Goal: Use online tool/utility: Utilize a website feature to perform a specific function

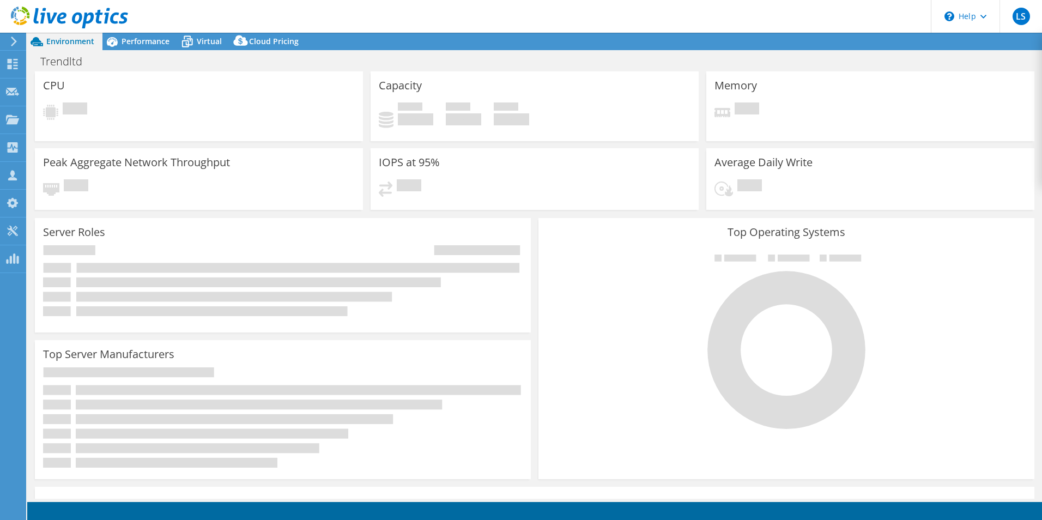
select select "EULondon"
select select "GBP"
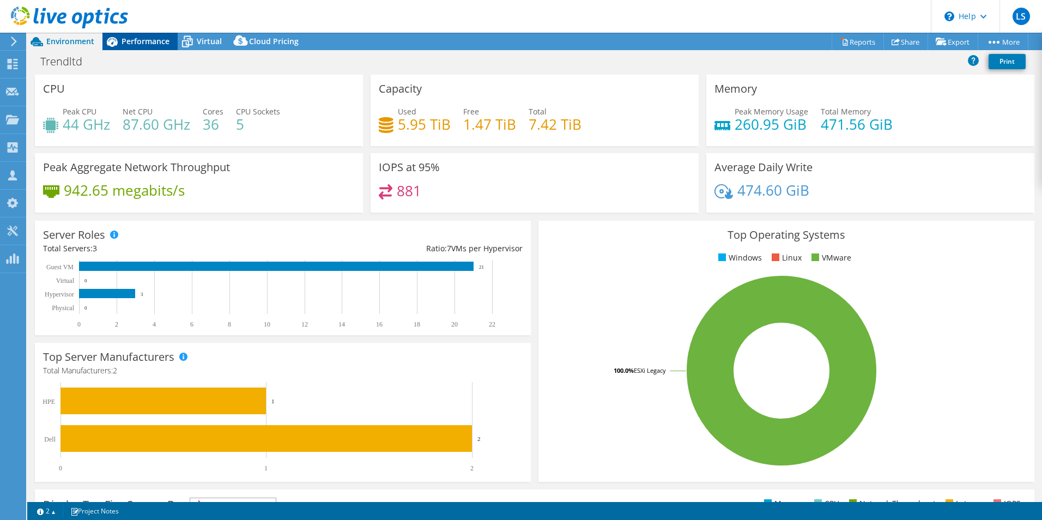
click at [153, 44] on span "Performance" at bounding box center [145, 41] width 48 height 10
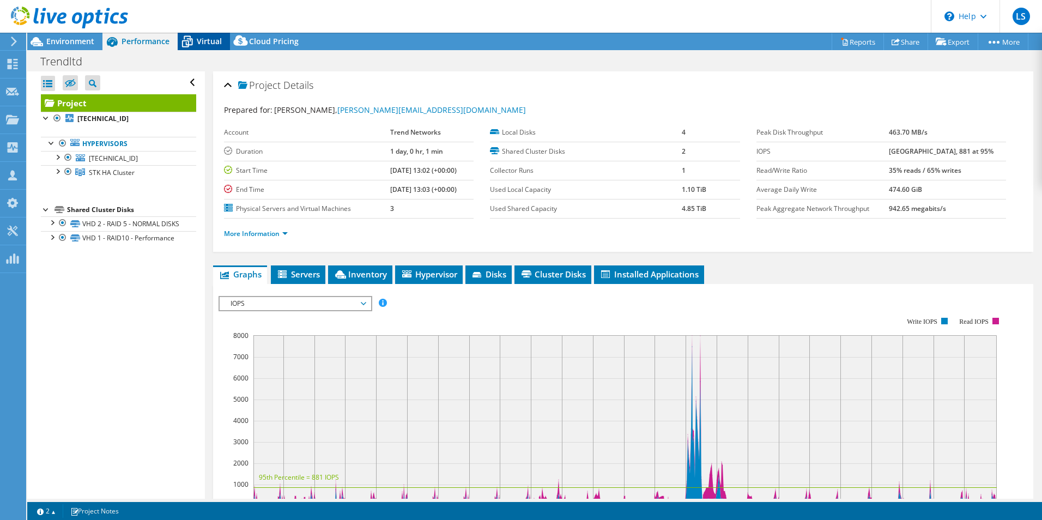
click at [218, 41] on span "Virtual" at bounding box center [209, 41] width 25 height 10
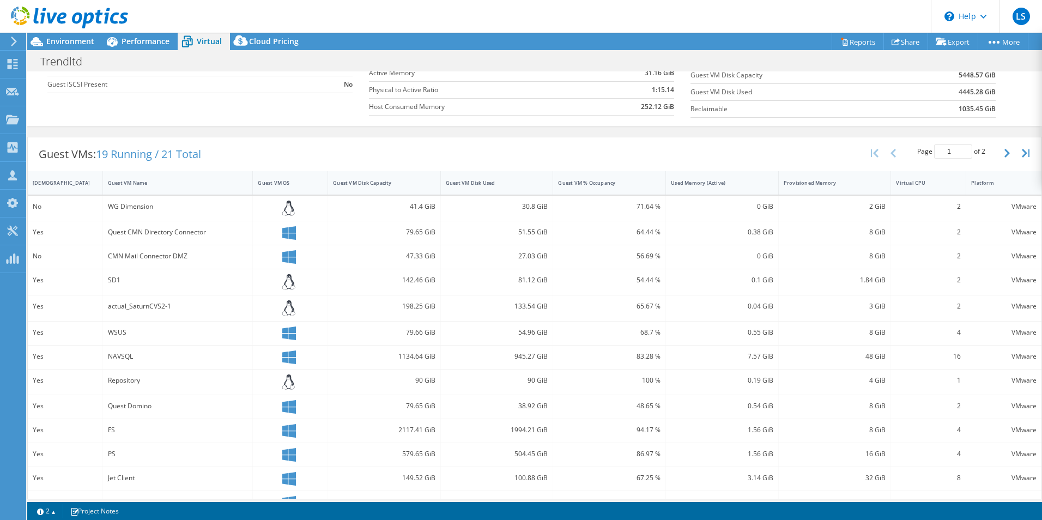
scroll to position [221, 0]
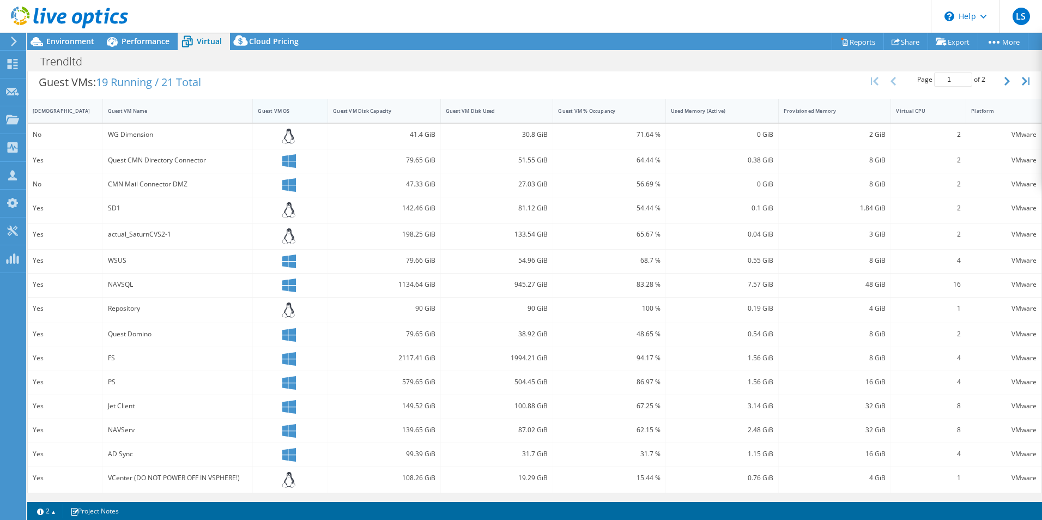
click at [280, 113] on div "Guest VM OS" at bounding box center [284, 110] width 52 height 7
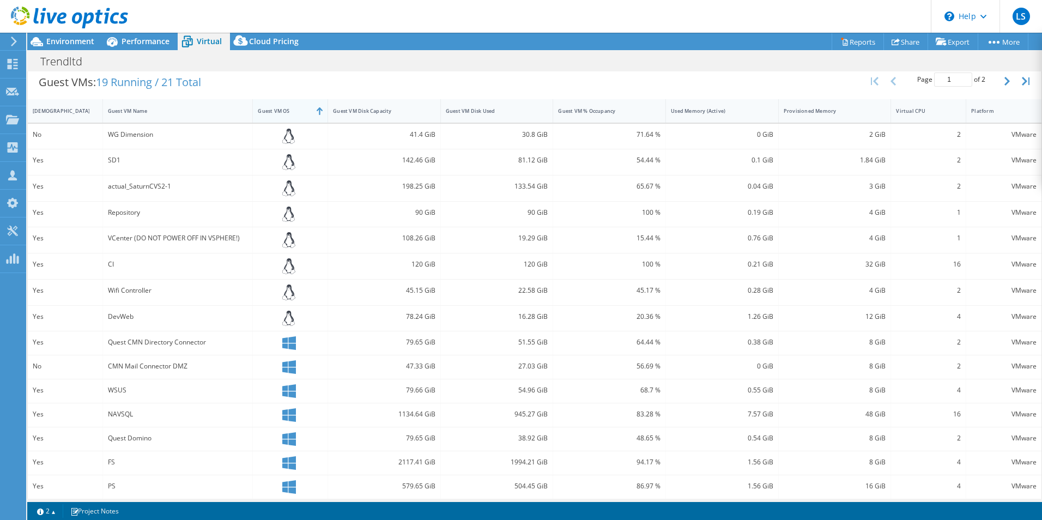
click at [282, 111] on div "Guest VM OS" at bounding box center [284, 110] width 52 height 7
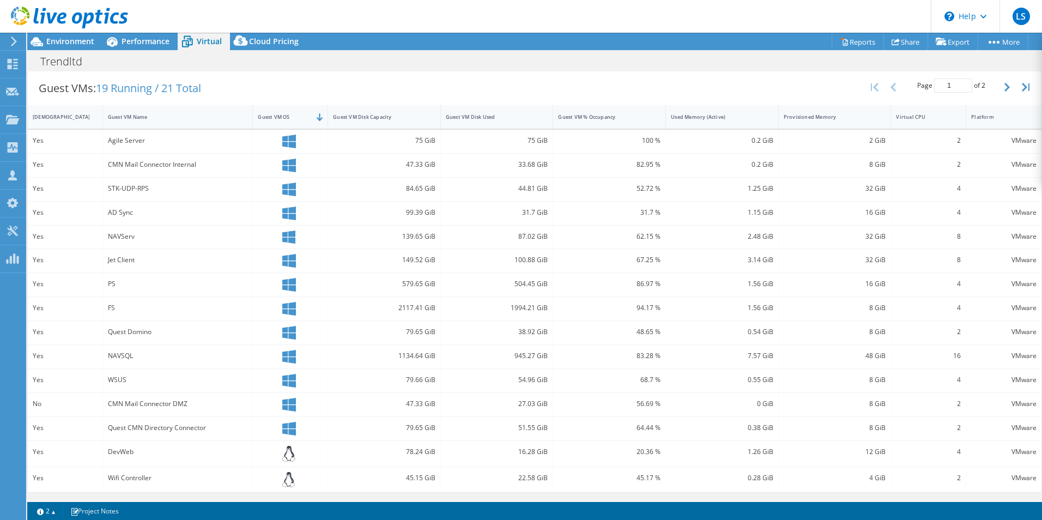
scroll to position [214, 0]
click at [145, 137] on div "Agile Server" at bounding box center [178, 141] width 140 height 12
click at [133, 161] on div "CMN Mail Connector Internal" at bounding box center [178, 165] width 140 height 12
click at [133, 187] on div "STK-UDP-RPS" at bounding box center [178, 189] width 140 height 12
click at [122, 212] on div "AD Sync" at bounding box center [178, 213] width 140 height 12
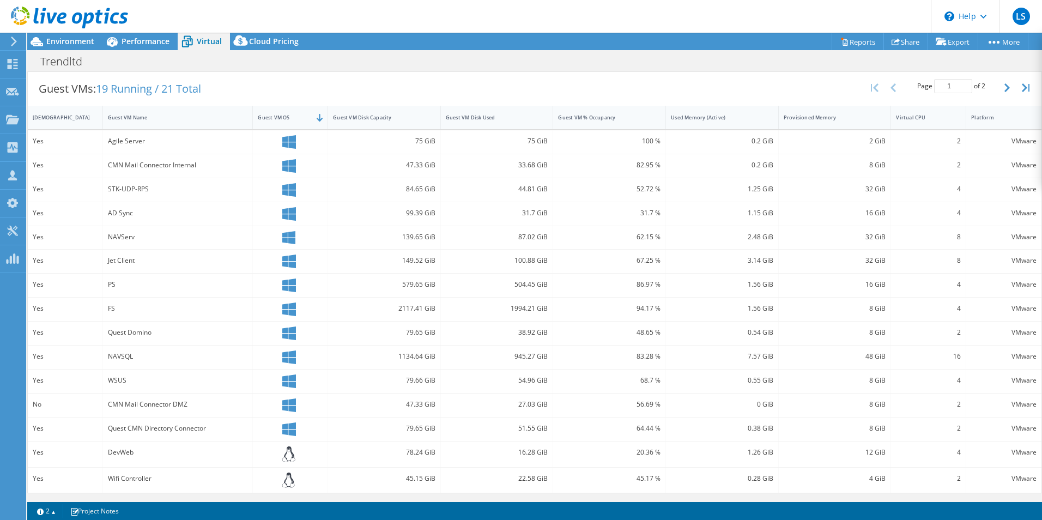
click at [117, 238] on div "NAVServ" at bounding box center [178, 237] width 140 height 12
click at [126, 257] on div "Jet Client" at bounding box center [178, 260] width 140 height 12
click at [132, 278] on div "PS" at bounding box center [178, 284] width 140 height 12
click at [129, 310] on div "FS" at bounding box center [178, 308] width 140 height 12
click at [131, 331] on div "Quest Domino" at bounding box center [178, 332] width 140 height 12
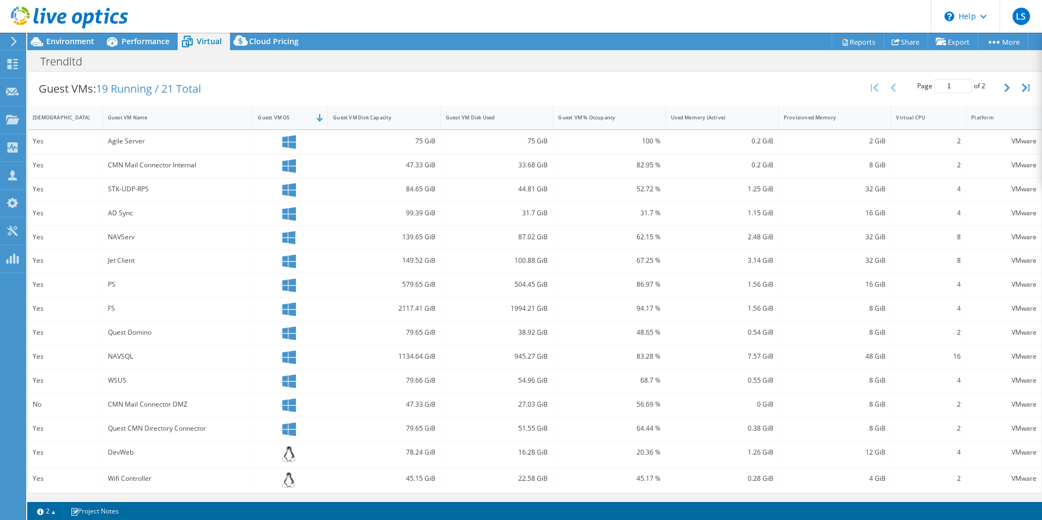
click at [125, 359] on div "NAVSQL" at bounding box center [178, 356] width 140 height 12
click at [117, 381] on div "WSUS" at bounding box center [178, 380] width 140 height 12
click at [124, 404] on div "CMN Mail Connector DMZ" at bounding box center [178, 404] width 140 height 12
click at [132, 429] on div "Quest CMN Directory Connector" at bounding box center [178, 428] width 140 height 12
click at [153, 398] on div "CMN Mail Connector DMZ" at bounding box center [178, 404] width 140 height 12
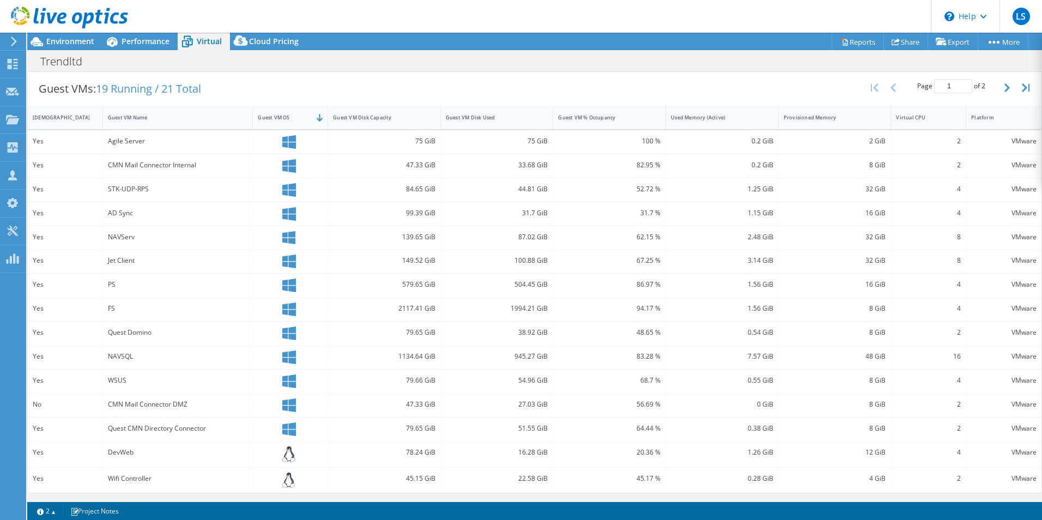
click at [154, 423] on div "Quest CMN Directory Connector" at bounding box center [178, 428] width 140 height 12
click at [143, 403] on div "CMN Mail Connector DMZ" at bounding box center [178, 404] width 140 height 12
drag, startPoint x: 145, startPoint y: 425, endPoint x: 144, endPoint y: 395, distance: 29.4
click at [145, 421] on div "Quest CMN Directory Connector" at bounding box center [178, 428] width 150 height 23
click at [145, 397] on div "CMN Mail Connector DMZ" at bounding box center [178, 404] width 150 height 23
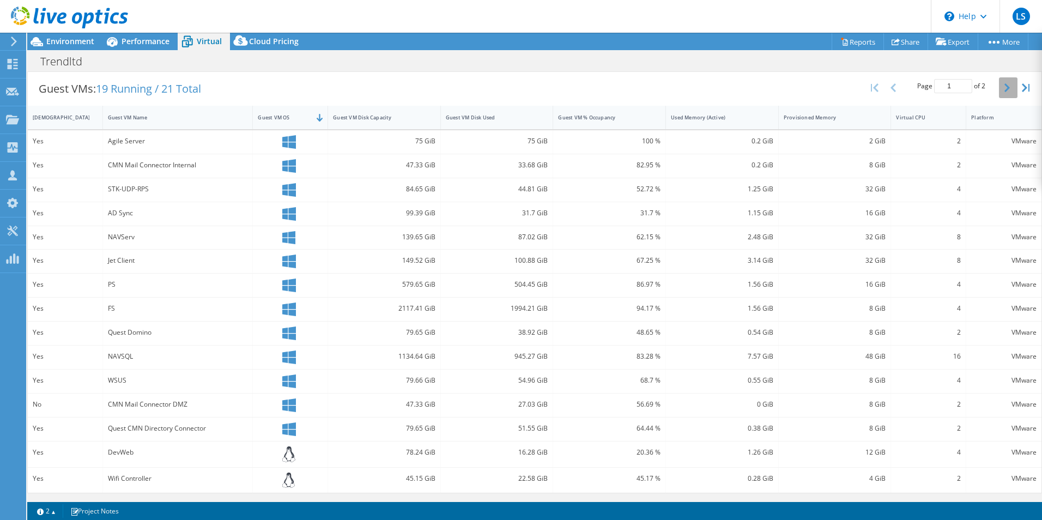
click at [1003, 88] on button "button" at bounding box center [1008, 87] width 19 height 21
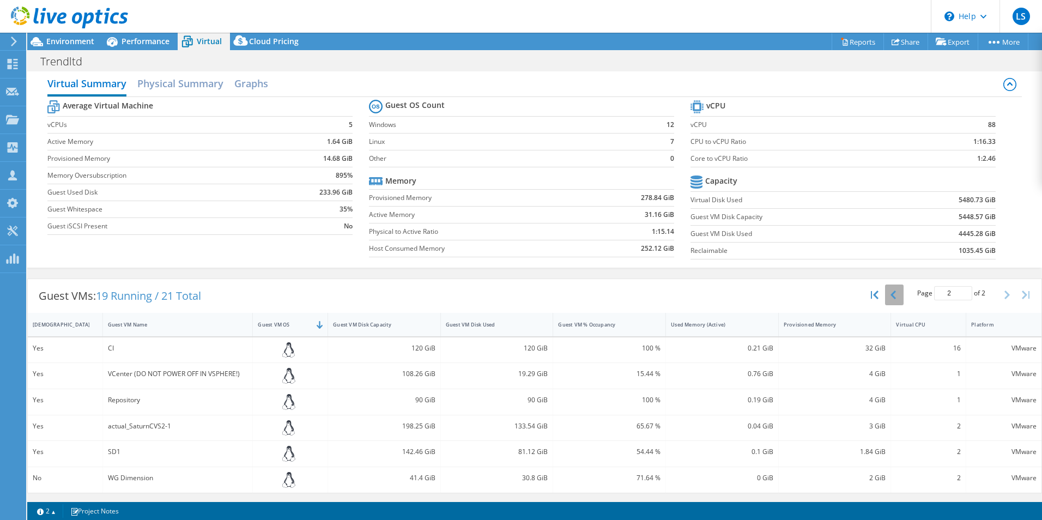
click at [890, 294] on icon "button" at bounding box center [892, 294] width 5 height 9
type input "1"
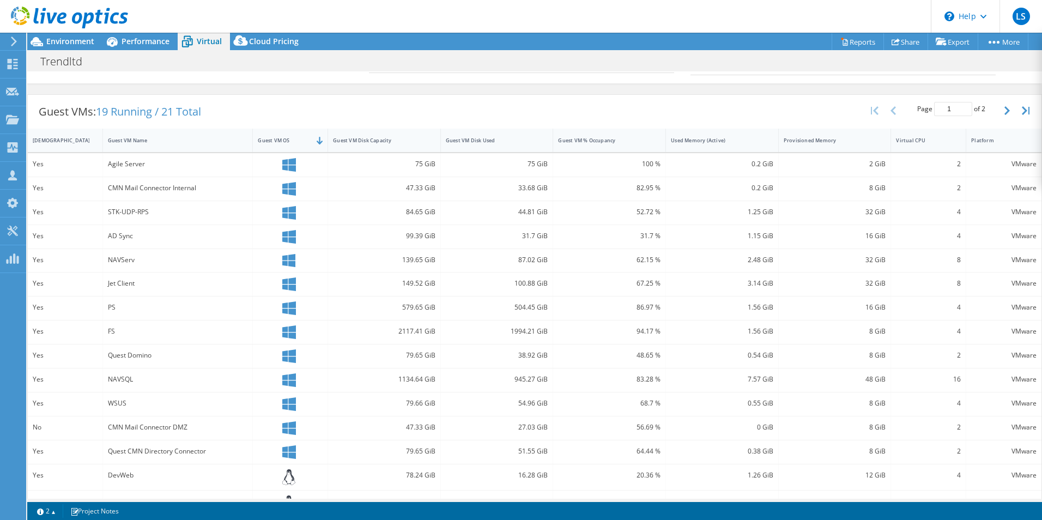
scroll to position [214, 0]
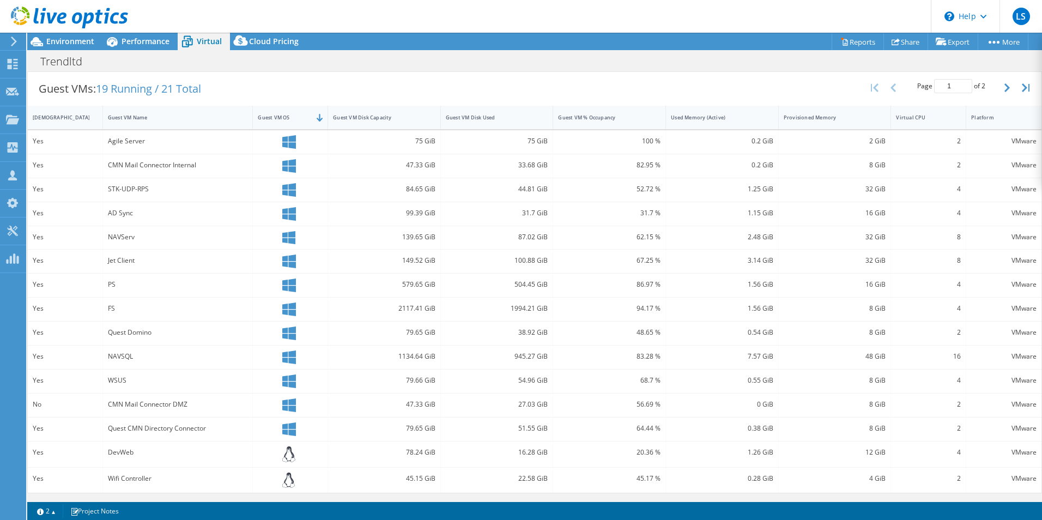
click at [150, 429] on div "Quest CMN Directory Connector" at bounding box center [178, 428] width 140 height 12
click at [117, 382] on div "WSUS" at bounding box center [178, 380] width 140 height 12
click at [117, 354] on div "NAVSQL" at bounding box center [178, 356] width 140 height 12
click at [114, 331] on div "Quest Domino" at bounding box center [178, 332] width 140 height 12
click at [125, 426] on div "Quest CMN Directory Connector" at bounding box center [178, 428] width 140 height 12
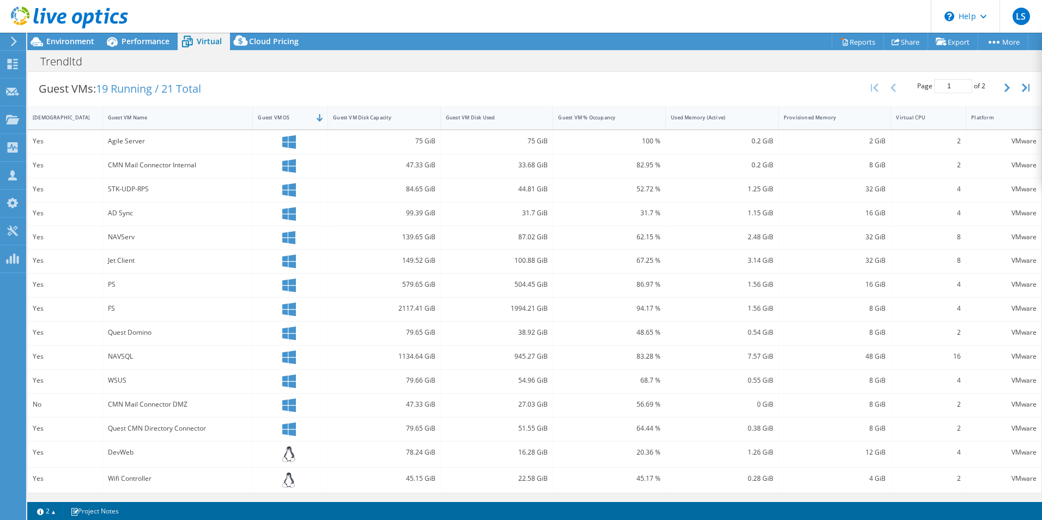
click at [112, 382] on div "WSUS" at bounding box center [178, 380] width 140 height 12
click at [113, 361] on div "NAVSQL" at bounding box center [178, 356] width 140 height 12
click at [115, 336] on div "Quest Domino" at bounding box center [178, 332] width 140 height 12
click at [111, 305] on div "FS" at bounding box center [178, 308] width 140 height 12
click at [110, 279] on div "PS" at bounding box center [178, 284] width 140 height 12
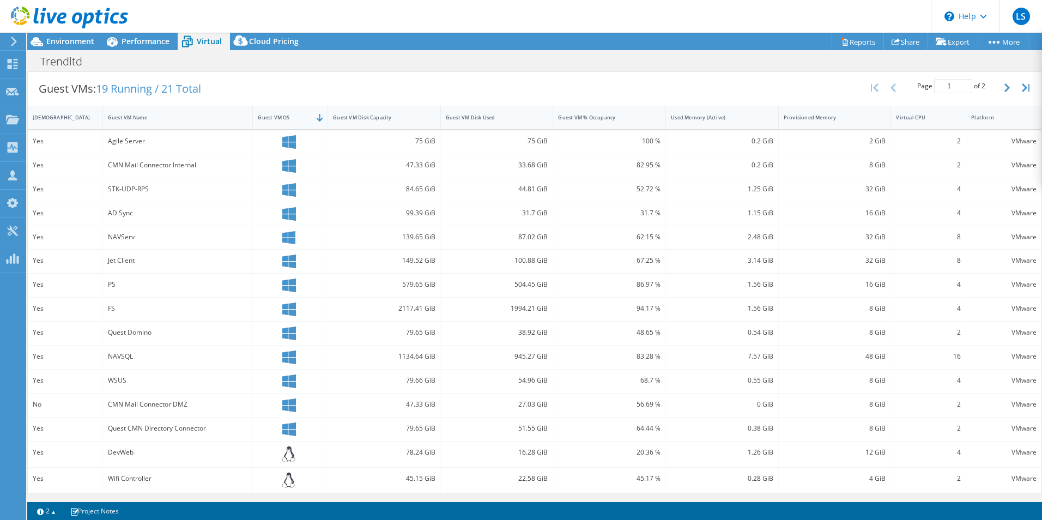
click at [114, 259] on div "Jet Client" at bounding box center [178, 260] width 140 height 12
click at [115, 237] on div "NAVServ" at bounding box center [178, 237] width 140 height 12
click at [117, 215] on div "AD Sync" at bounding box center [178, 213] width 140 height 12
click at [119, 187] on div "STK-UDP-RPS" at bounding box center [178, 189] width 140 height 12
click at [121, 157] on div "CMN Mail Connector Internal" at bounding box center [178, 165] width 150 height 23
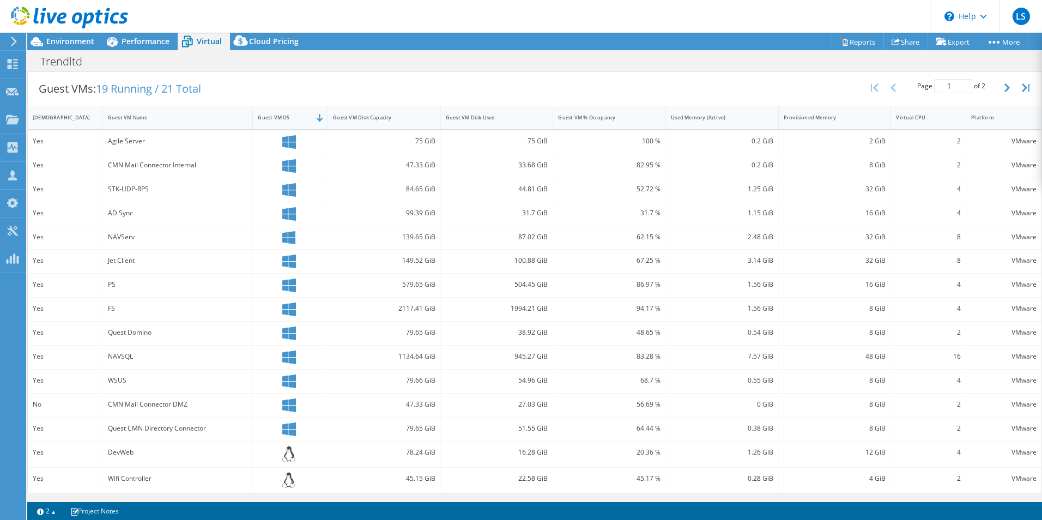
click at [116, 161] on div "CMN Mail Connector Internal" at bounding box center [178, 165] width 140 height 12
click at [120, 146] on div "Agile Server" at bounding box center [178, 141] width 140 height 12
drag, startPoint x: 113, startPoint y: 167, endPoint x: 111, endPoint y: 158, distance: 9.7
click at [110, 163] on div "CMN Mail Connector Internal" at bounding box center [178, 165] width 140 height 12
click at [134, 142] on div "Agile Server" at bounding box center [178, 141] width 140 height 12
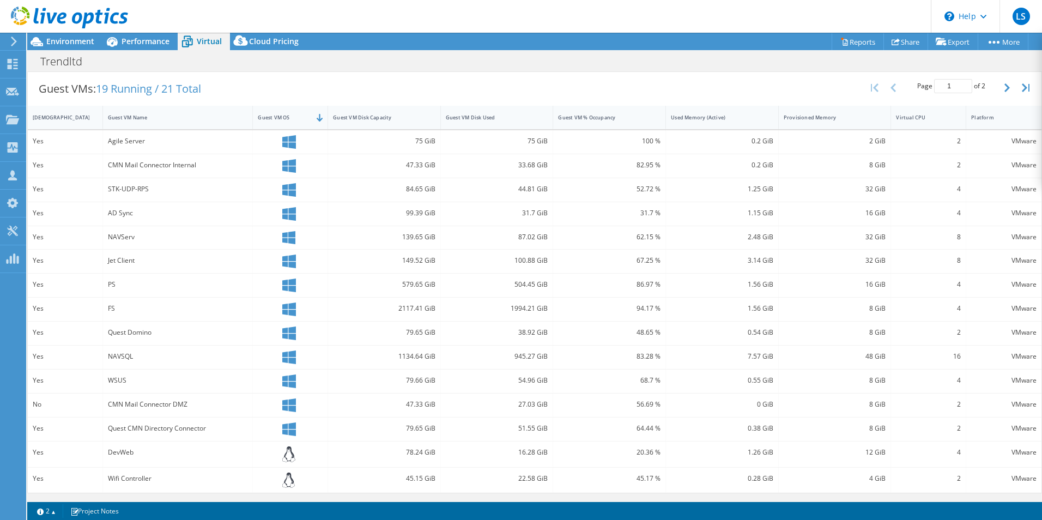
click at [50, 139] on div "Yes" at bounding box center [65, 141] width 65 height 12
